Goal: Navigation & Orientation: Find specific page/section

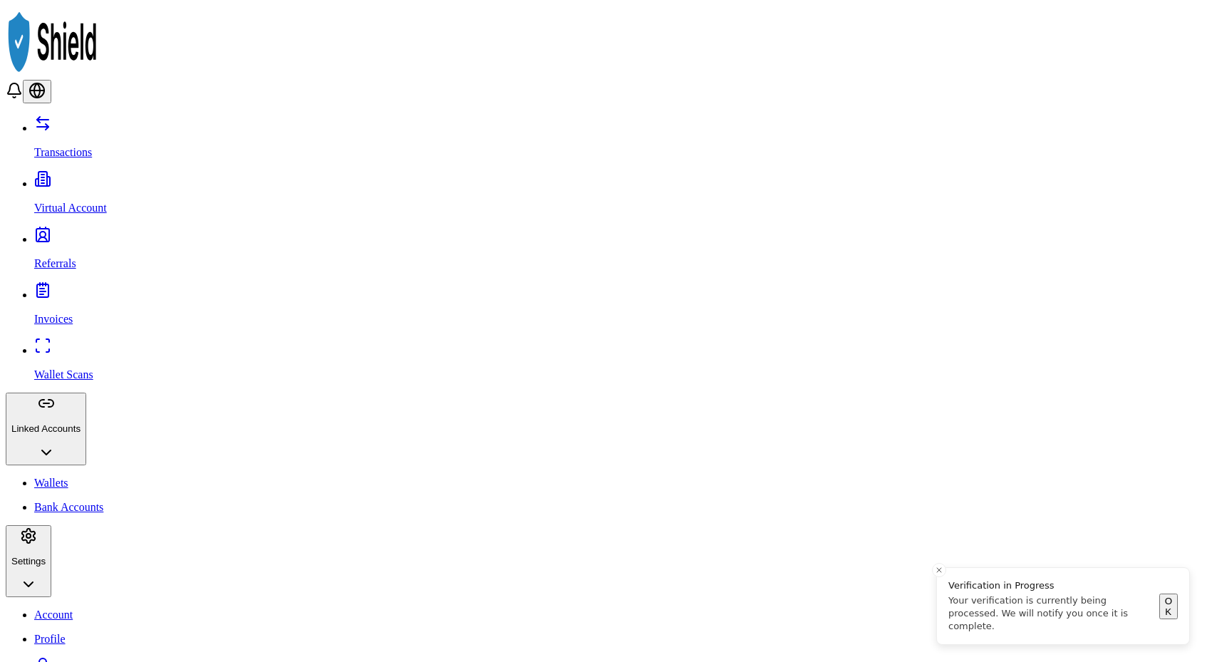
click at [1165, 610] on button "OK" at bounding box center [1168, 606] width 19 height 26
click at [46, 368] on p "Wallet Scans" at bounding box center [617, 374] width 1167 height 13
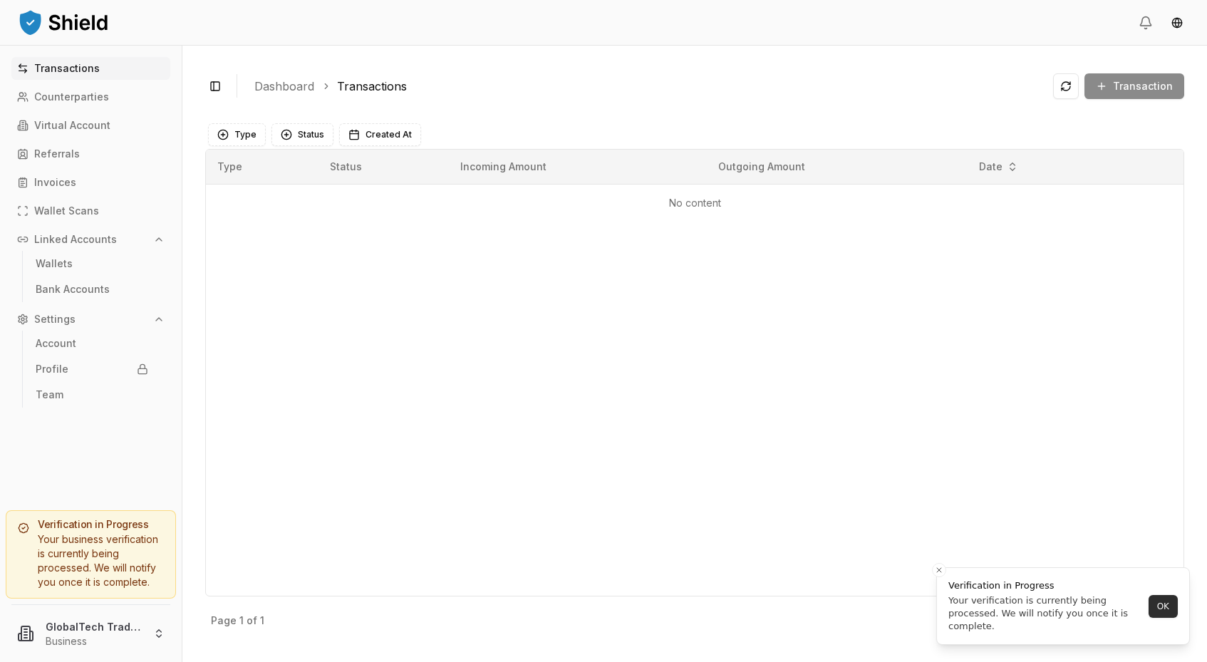
click at [1159, 600] on button "OK" at bounding box center [1162, 606] width 29 height 23
click at [55, 216] on p "Wallet Scans" at bounding box center [66, 211] width 65 height 10
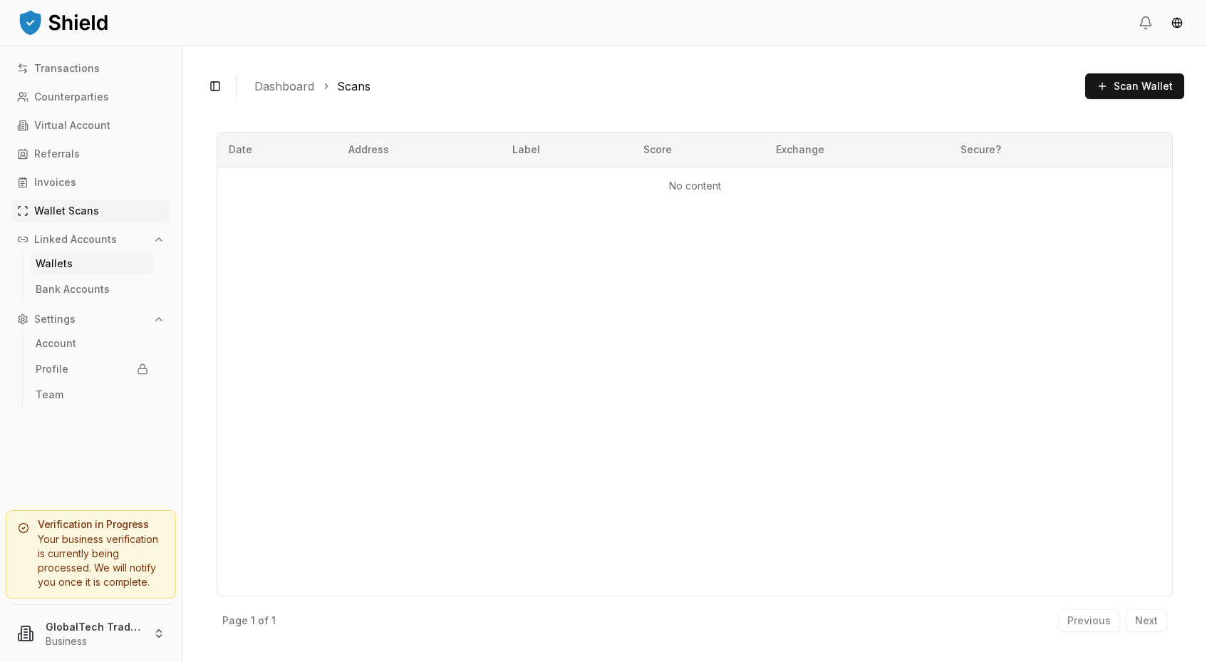
click at [53, 262] on p "Wallets" at bounding box center [54, 264] width 37 height 10
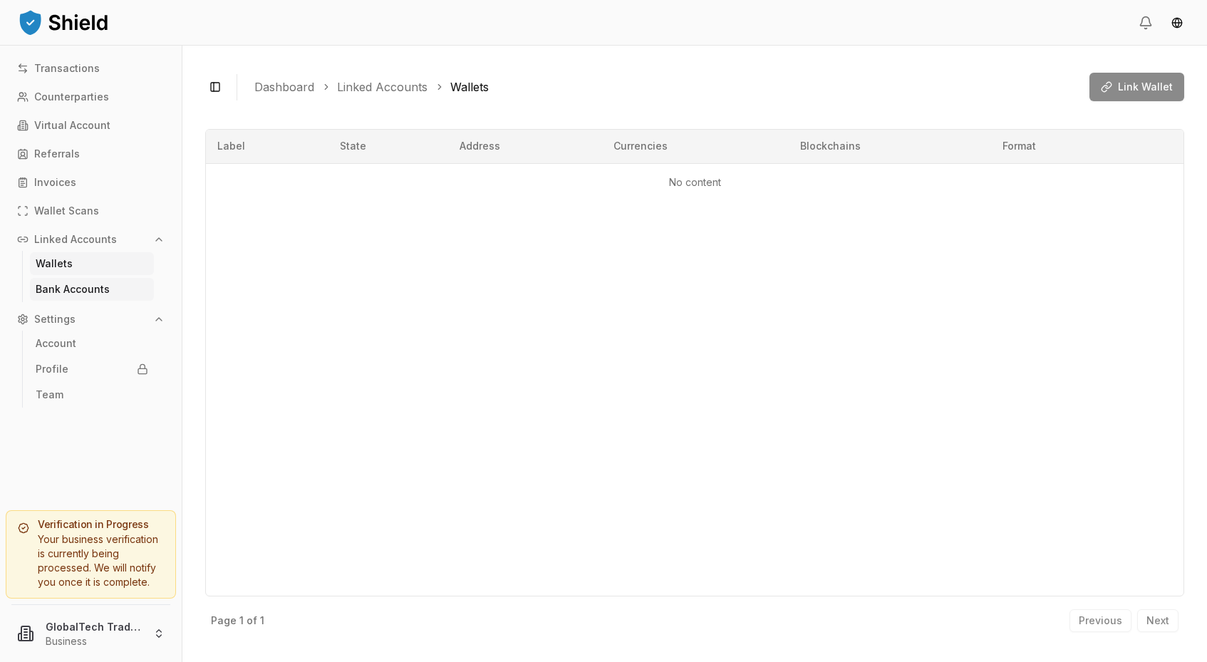
click at [61, 286] on p "Bank Accounts" at bounding box center [73, 289] width 74 height 10
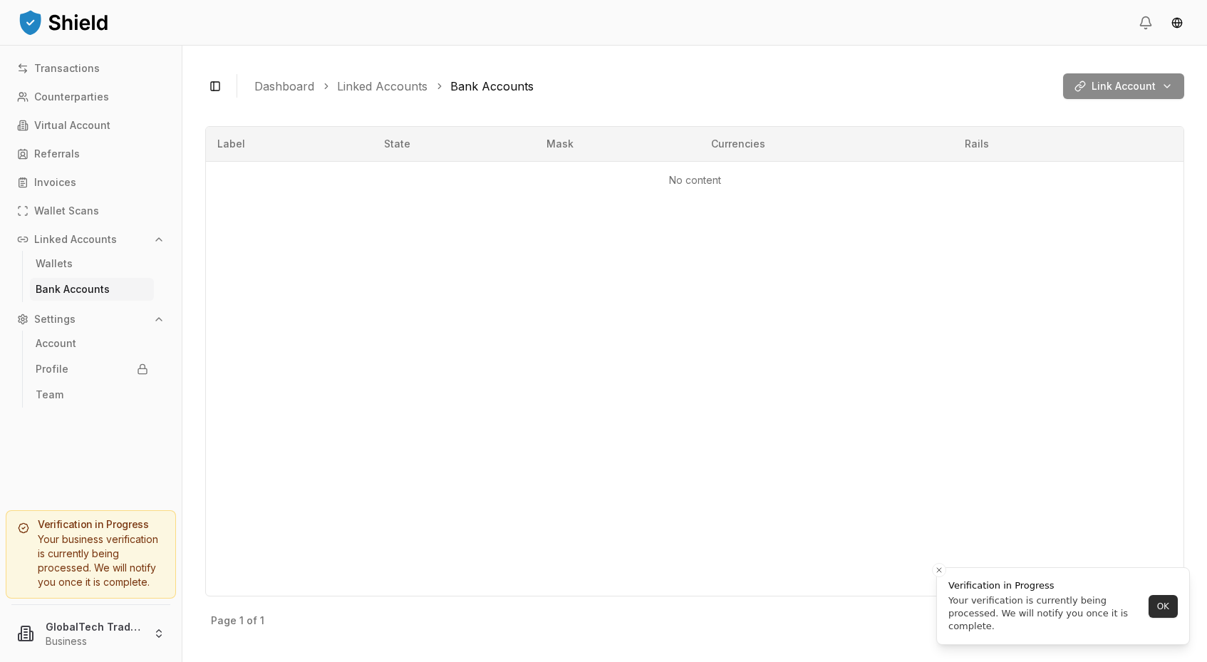
click at [1159, 608] on button "OK" at bounding box center [1162, 606] width 29 height 23
click at [57, 68] on p "Transactions" at bounding box center [67, 68] width 66 height 10
